Goal: Complete application form

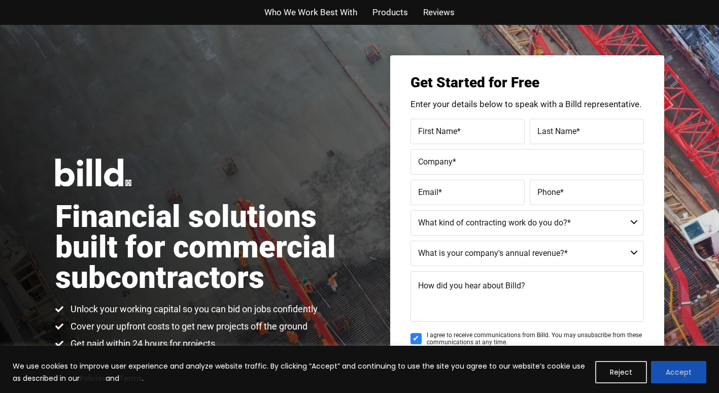
click at [687, 370] on button "Accept" at bounding box center [678, 372] width 55 height 22
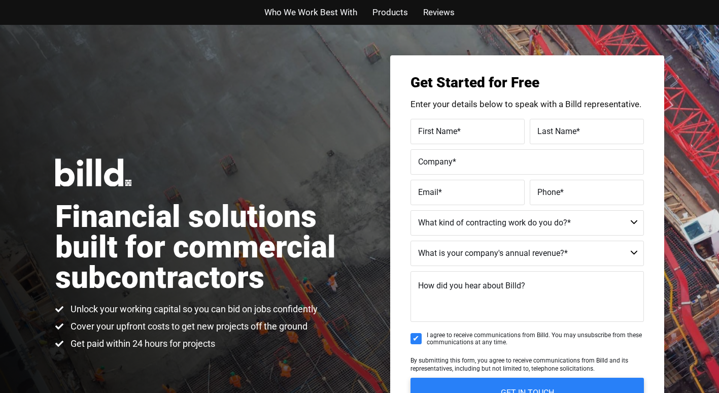
click at [470, 132] on label "First Name *" at bounding box center [467, 131] width 99 height 15
click at [470, 132] on input "First Name *" at bounding box center [467, 131] width 114 height 25
type input "Marcus"
type input "Shavers"
type input "marcussshavers@gmail.com"
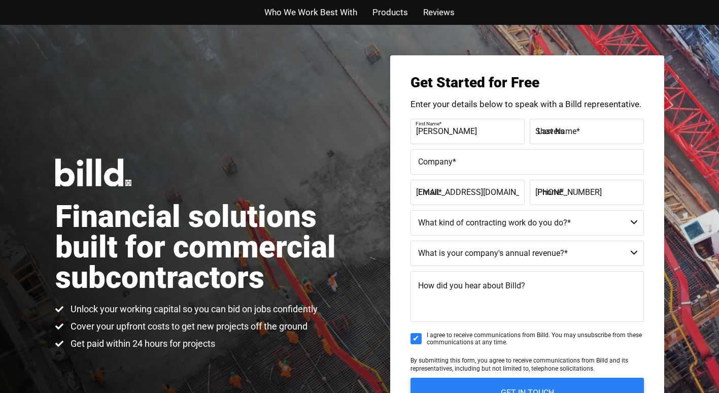
type input "(980) 355-6416"
click at [470, 155] on label "Company *" at bounding box center [527, 161] width 218 height 15
click at [470, 155] on input "Company *" at bounding box center [526, 161] width 233 height 25
click at [470, 155] on label "Company *" at bounding box center [527, 161] width 218 height 15
click at [470, 155] on input "Company *" at bounding box center [526, 161] width 233 height 25
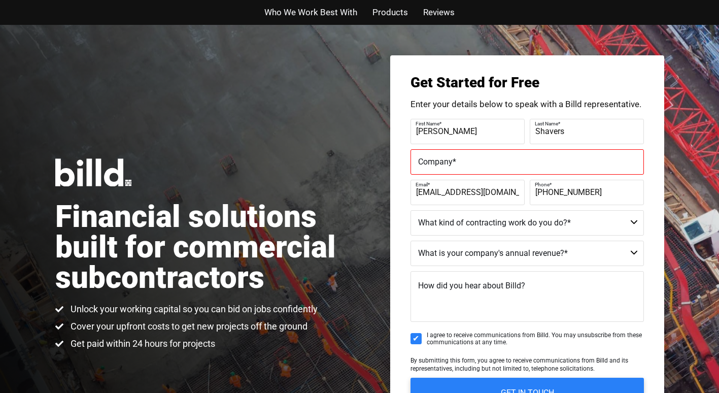
click at [463, 166] on label "Company *" at bounding box center [527, 161] width 218 height 15
click at [463, 166] on input "Company *" at bounding box center [526, 161] width 233 height 25
type input "shavers subcontracting llc"
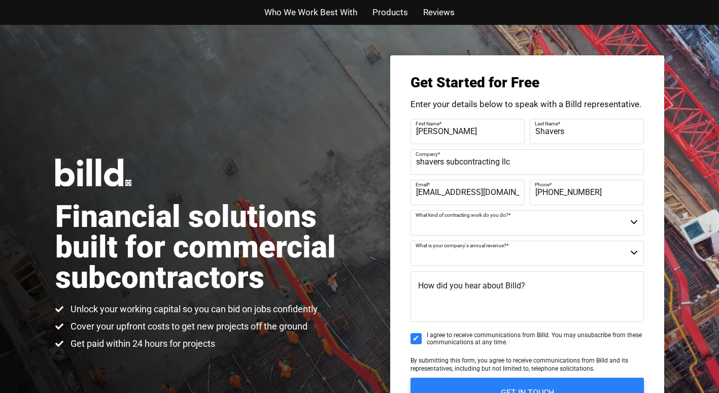
click at [527, 224] on select "Commercial Commercial and Residential Residential Not a Contractor" at bounding box center [526, 222] width 233 height 25
select select "Not a Contractor"
click at [410, 210] on select "Commercial Commercial and Residential Residential Not a Contractor" at bounding box center [526, 222] width 233 height 25
click at [545, 253] on select "$40M + $25M - $40M $8M - $25M $4M - $8M $2M - $4M $1M - $2M Less than $1M" at bounding box center [526, 252] width 233 height 25
select select "Less than $1M"
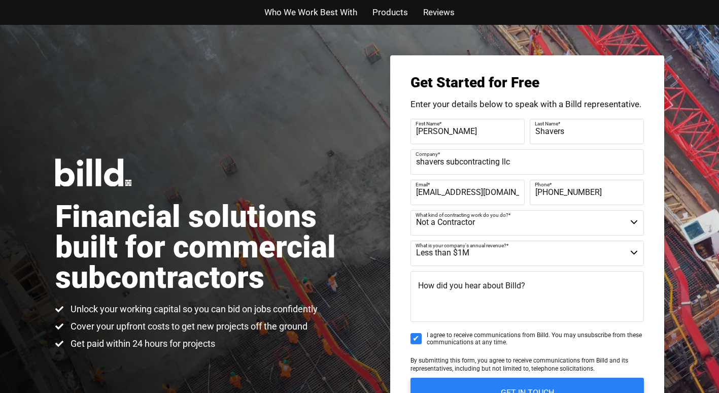
click at [410, 240] on select "$40M + $25M - $40M $8M - $25M $4M - $8M $2M - $4M $1M - $2M Less than $1M" at bounding box center [526, 252] width 233 height 25
click at [524, 293] on textarea "How did you hear about Billd?" at bounding box center [526, 296] width 233 height 51
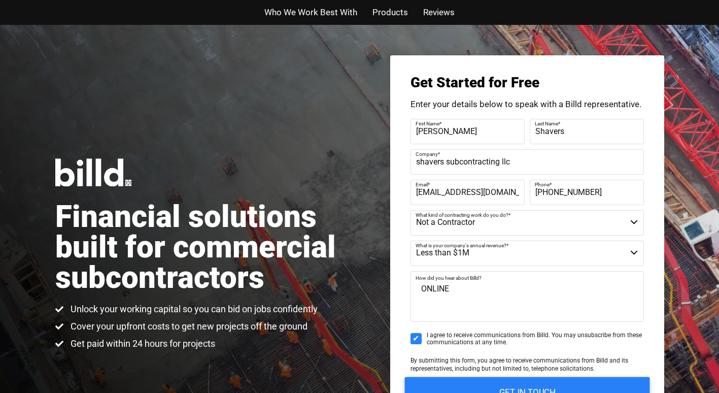
type textarea "ONLINE"
click at [490, 381] on input "GET IN TOUCH" at bounding box center [526, 392] width 245 height 32
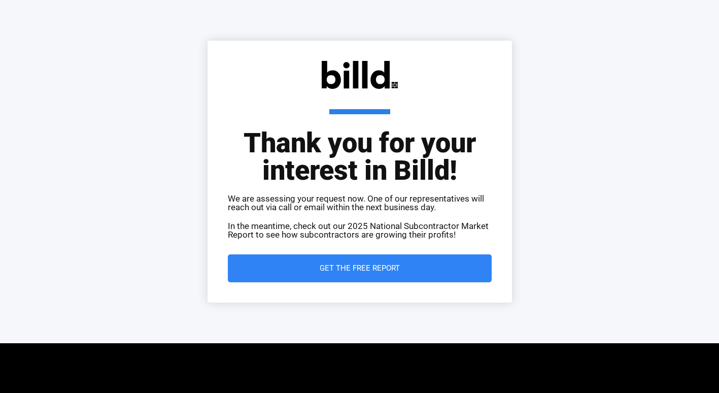
click at [396, 270] on span "Get the Free Report" at bounding box center [359, 268] width 80 height 8
